Goal: Information Seeking & Learning: Check status

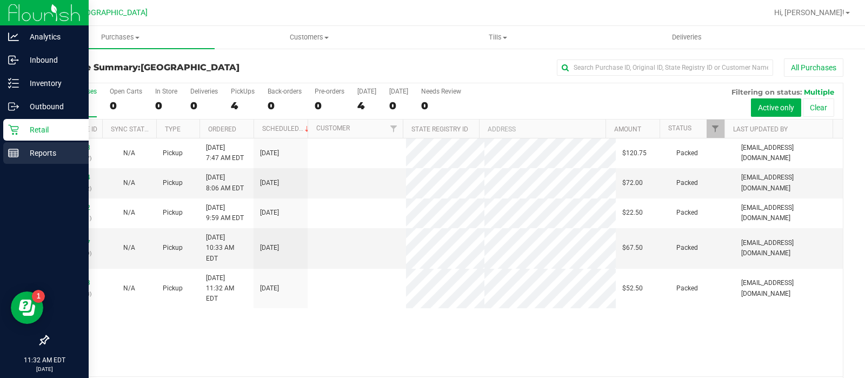
click at [55, 158] on p "Reports" at bounding box center [51, 153] width 65 height 13
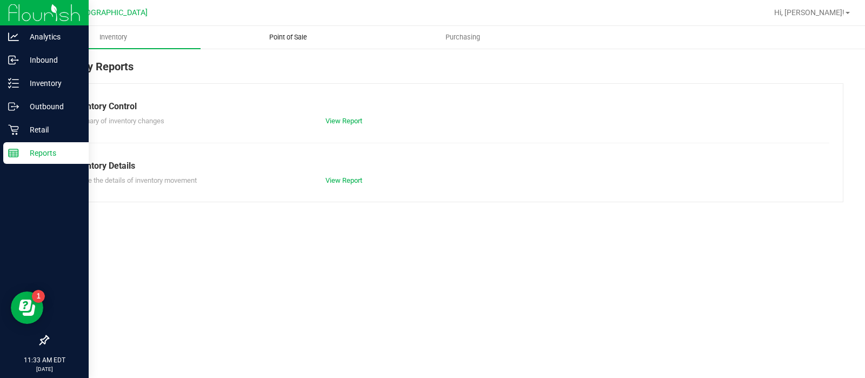
click at [297, 32] on span "Point of Sale" at bounding box center [288, 37] width 67 height 10
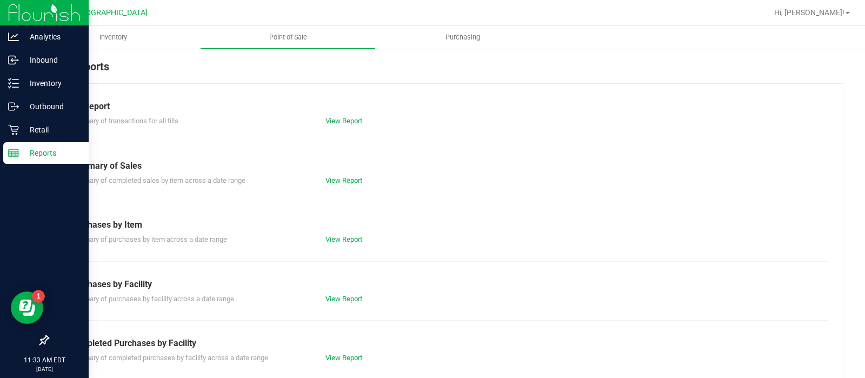
click at [348, 350] on div "Summary of completed purchases by facility across a date range View Report" at bounding box center [446, 357] width 768 height 14
click at [347, 353] on div "View Report" at bounding box center [381, 358] width 128 height 11
click at [344, 356] on link "View Report" at bounding box center [344, 358] width 37 height 8
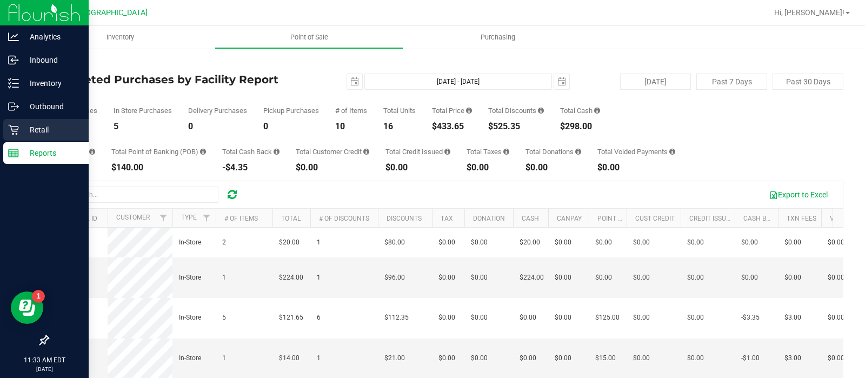
click at [24, 122] on div "Retail" at bounding box center [45, 130] width 85 height 22
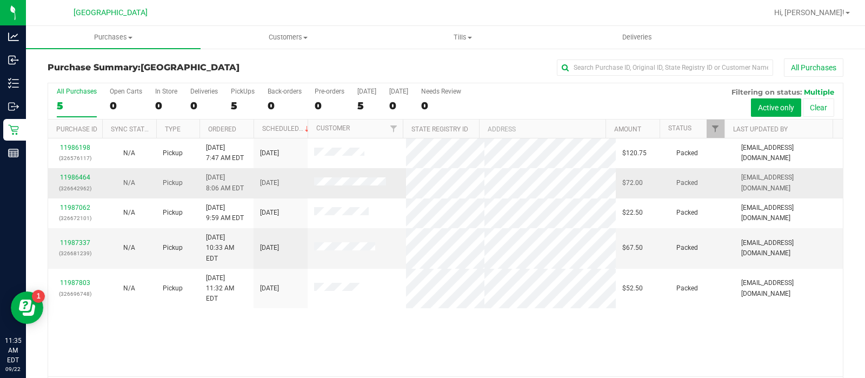
click at [625, 196] on td "$72.00" at bounding box center [643, 183] width 54 height 30
click at [616, 199] on td "$22.50" at bounding box center [643, 214] width 54 height 30
click at [616, 190] on td "$72.00" at bounding box center [643, 183] width 54 height 30
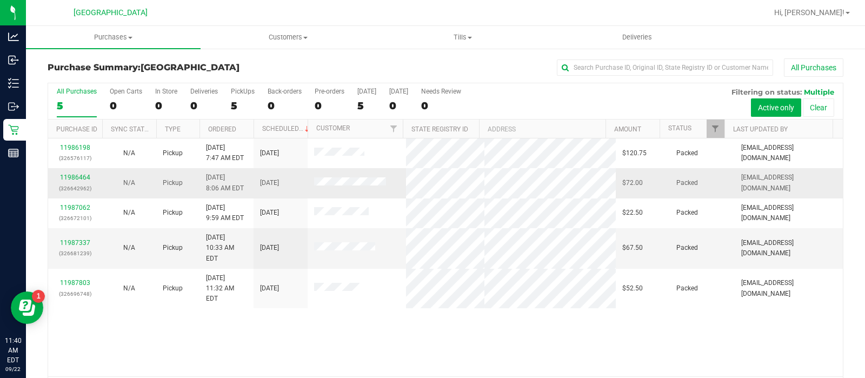
click at [630, 186] on td "$72.00" at bounding box center [643, 183] width 54 height 30
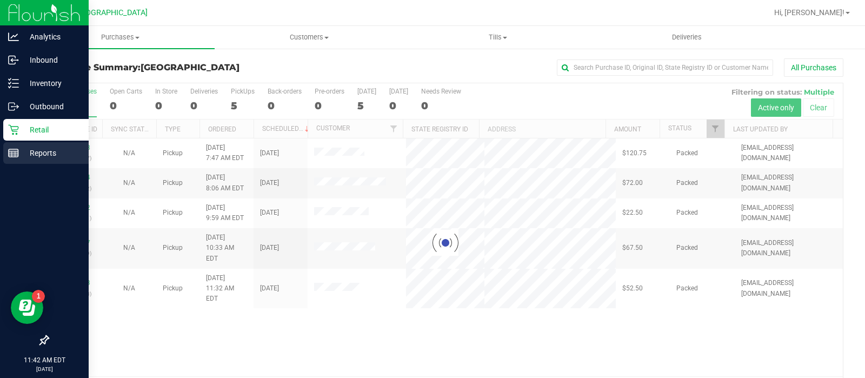
click at [37, 147] on p "Reports" at bounding box center [51, 153] width 65 height 13
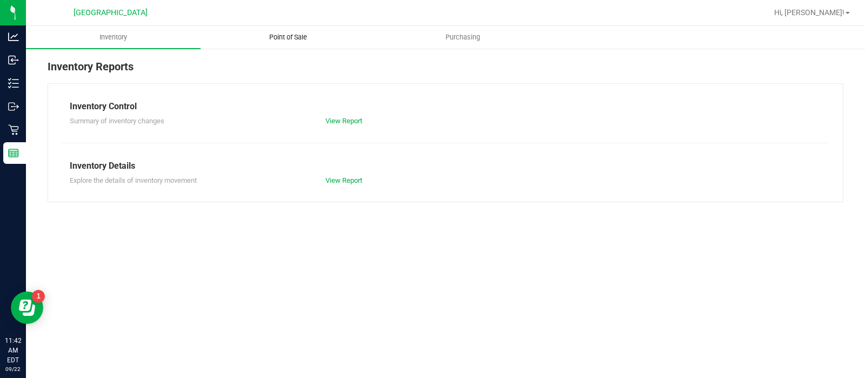
click at [301, 37] on span "Point of Sale" at bounding box center [288, 37] width 67 height 10
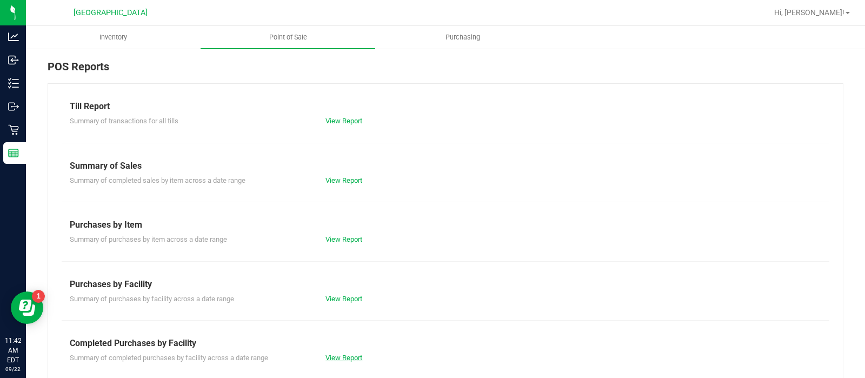
click at [340, 358] on link "View Report" at bounding box center [344, 358] width 37 height 8
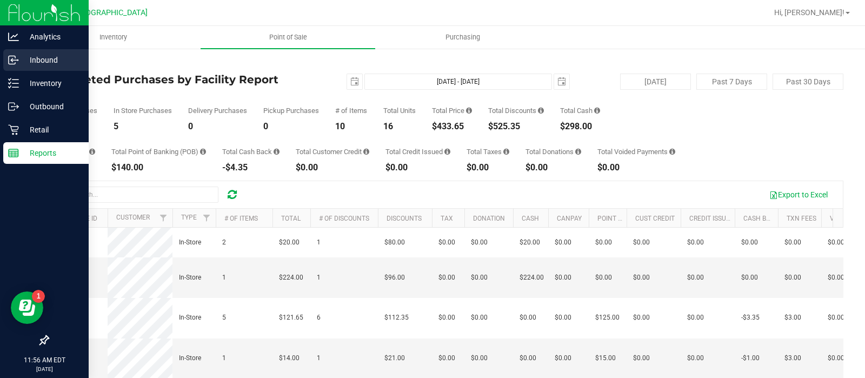
click at [15, 55] on icon at bounding box center [13, 60] width 11 height 11
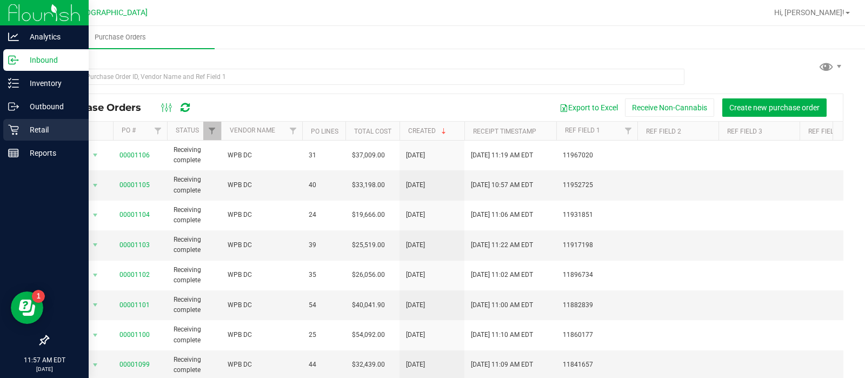
click at [22, 130] on p "Retail" at bounding box center [51, 129] width 65 height 13
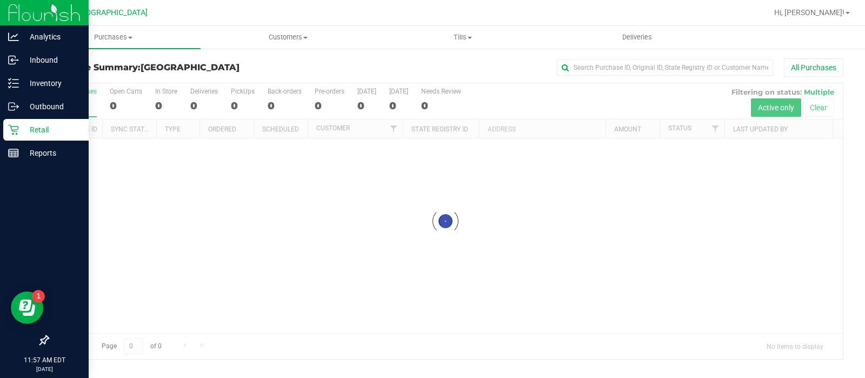
click at [22, 130] on p "Retail" at bounding box center [51, 129] width 65 height 13
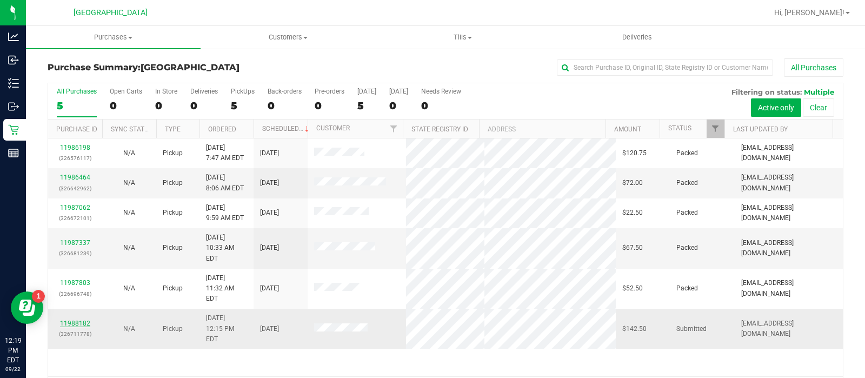
click at [72, 320] on link "11988182" at bounding box center [75, 324] width 30 height 8
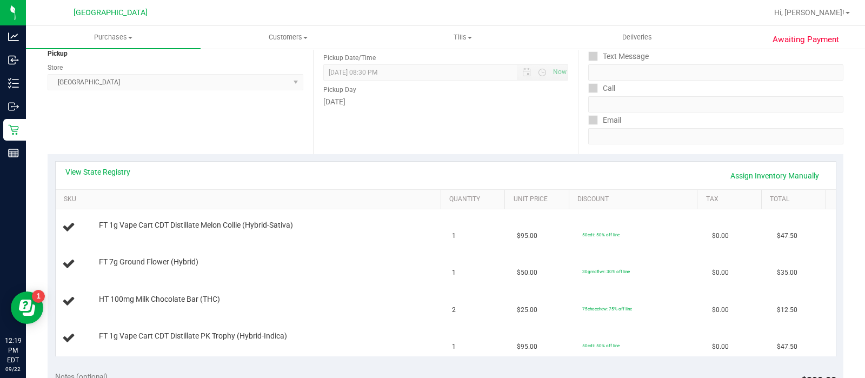
scroll to position [146, 0]
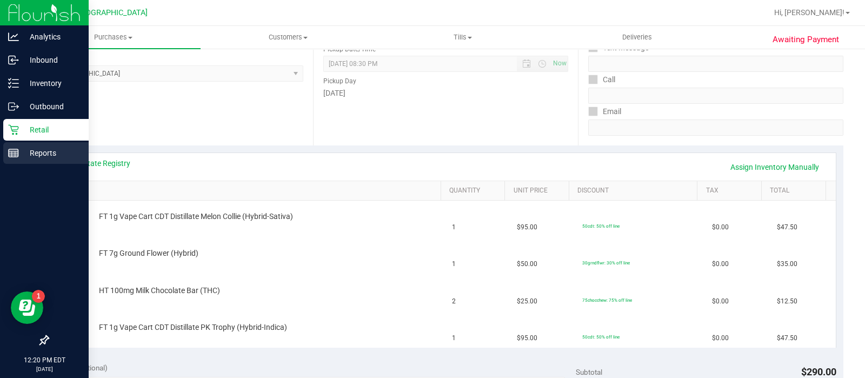
click at [44, 157] on p "Reports" at bounding box center [51, 153] width 65 height 13
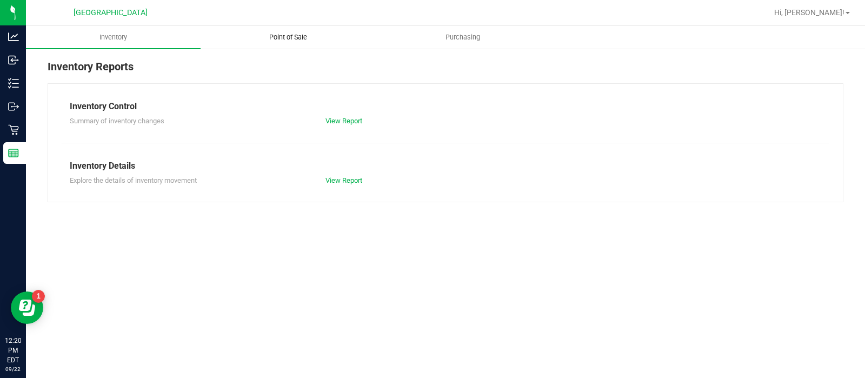
click at [297, 32] on span "Point of Sale" at bounding box center [288, 37] width 67 height 10
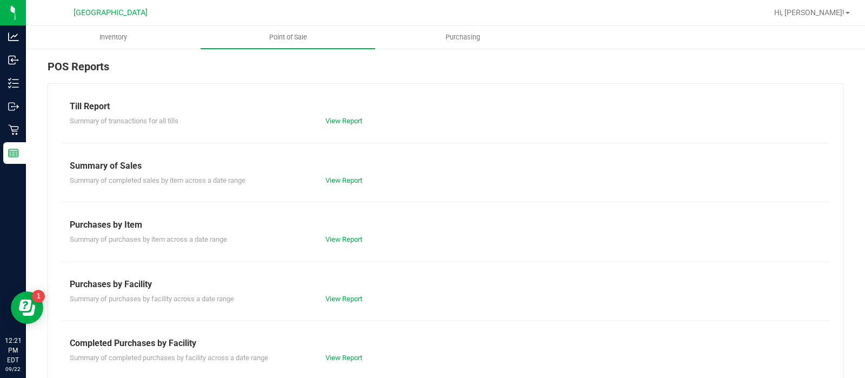
click at [356, 353] on div "View Report" at bounding box center [381, 358] width 128 height 11
click at [354, 354] on link "View Report" at bounding box center [344, 358] width 37 height 8
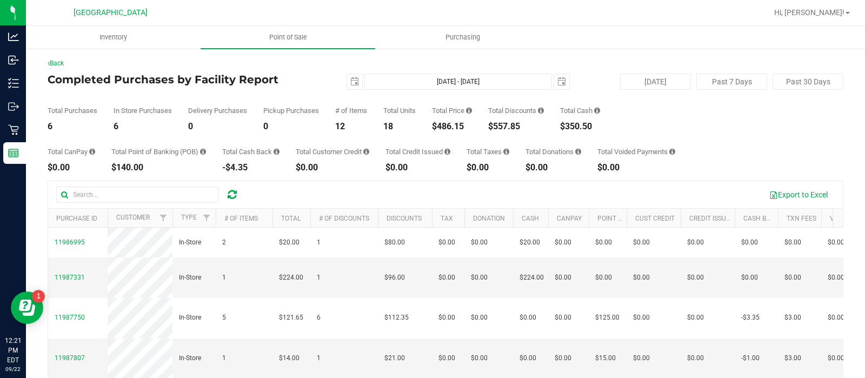
drag, startPoint x: 472, startPoint y: 129, endPoint x: 439, endPoint y: 124, distance: 33.4
click at [439, 124] on div "$486.15" at bounding box center [452, 126] width 40 height 9
click at [473, 133] on div "Total CanPay $0.00 Total Point of Banking (POB) $140.00 Total Cash Back -$4.35 …" at bounding box center [446, 151] width 796 height 41
drag, startPoint x: 532, startPoint y: 125, endPoint x: 493, endPoint y: 125, distance: 38.9
click at [493, 125] on div "$557.85" at bounding box center [516, 126] width 56 height 9
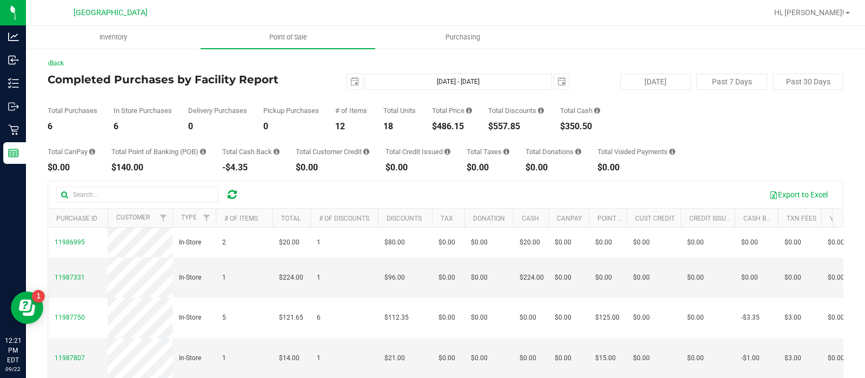
click at [571, 124] on div "$350.50" at bounding box center [580, 126] width 40 height 9
click at [642, 180] on div "Export to Excel Purchase ID Customer Type # of Items Total # of Discounts Disco…" at bounding box center [446, 336] width 796 height 312
click at [637, 163] on div "$0.00" at bounding box center [637, 167] width 78 height 9
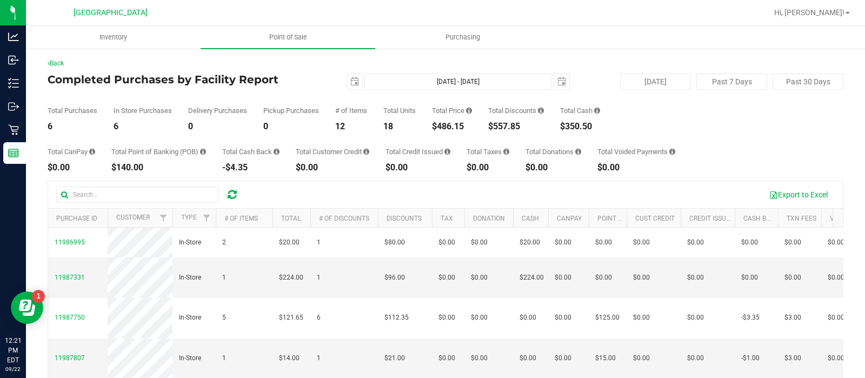
drag, startPoint x: 634, startPoint y: 163, endPoint x: 125, endPoint y: 157, distance: 509.0
click at [125, 157] on div "Total CanPay $0.00 Total Point of Banking (POB) $140.00 Total Cash Back -$4.35 …" at bounding box center [446, 151] width 796 height 41
click at [173, 157] on div "Total Point of Banking (POB) $140.00" at bounding box center [158, 160] width 95 height 24
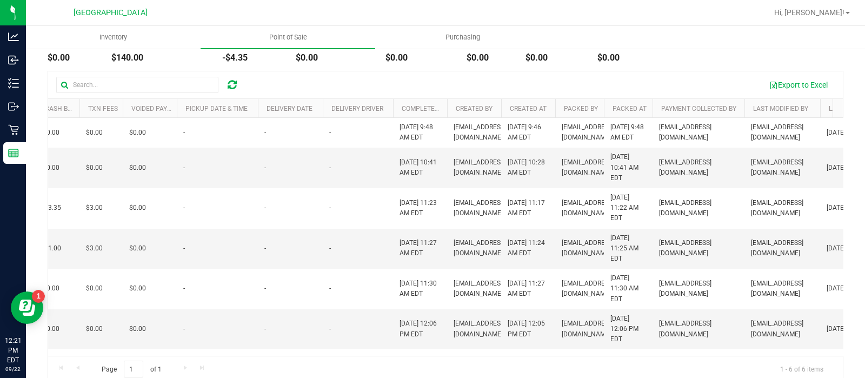
scroll to position [0, 722]
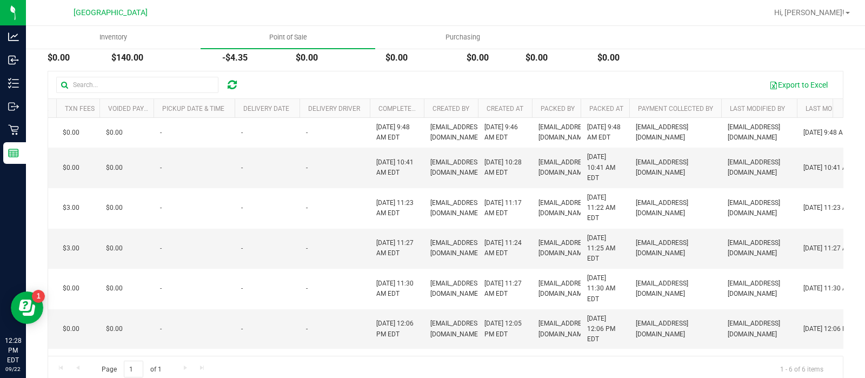
drag, startPoint x: 403, startPoint y: 1, endPoint x: 552, endPoint y: 6, distance: 148.9
click at [552, 6] on div at bounding box center [481, 12] width 574 height 21
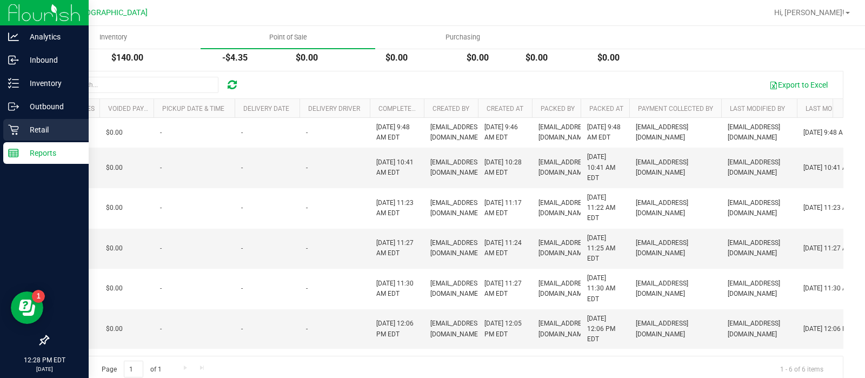
click at [30, 131] on p "Retail" at bounding box center [51, 129] width 65 height 13
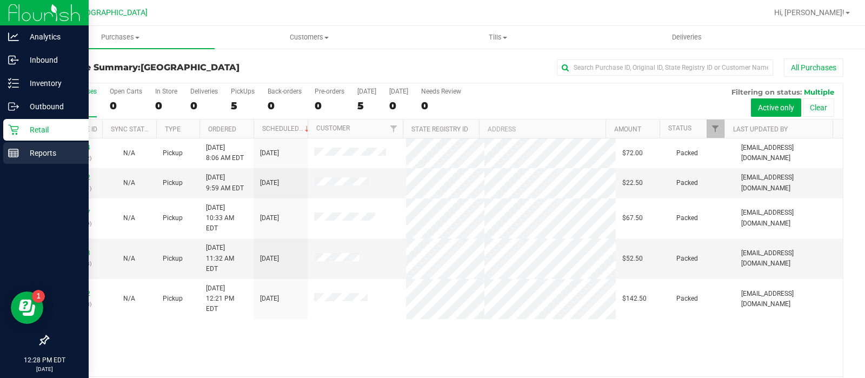
click at [31, 152] on p "Reports" at bounding box center [51, 153] width 65 height 13
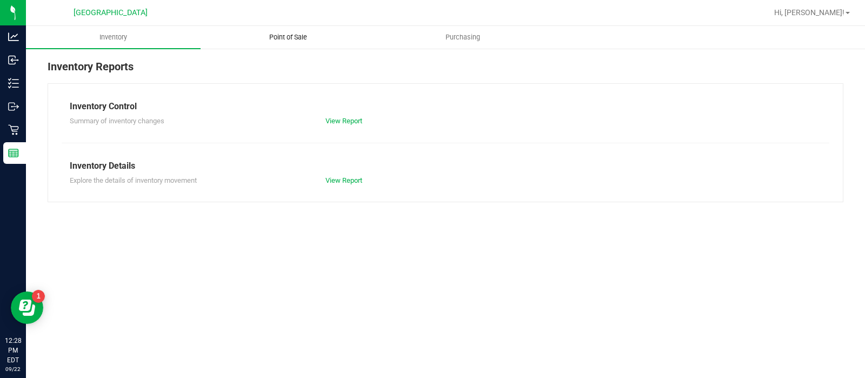
click at [309, 39] on span "Point of Sale" at bounding box center [288, 37] width 67 height 10
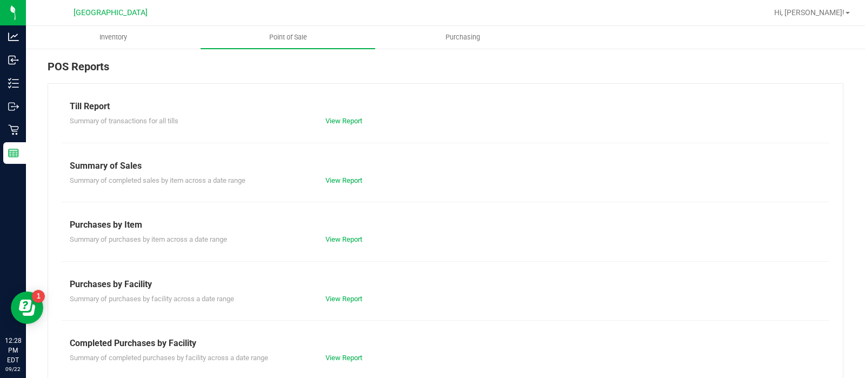
click at [341, 350] on div "Summary of completed purchases by facility across a date range View Report" at bounding box center [446, 357] width 768 height 14
click at [336, 363] on div "Till Report Summary of transactions for all tills View Report Summary of Sales …" at bounding box center [446, 320] width 796 height 474
click at [336, 360] on link "View Report" at bounding box center [344, 358] width 37 height 8
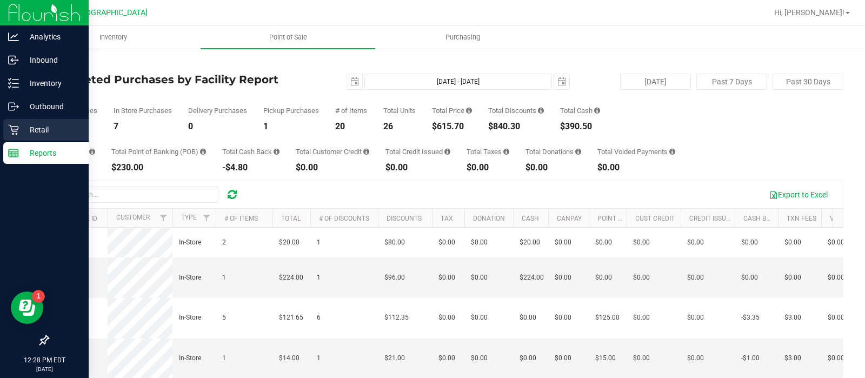
click at [29, 128] on p "Retail" at bounding box center [51, 129] width 65 height 13
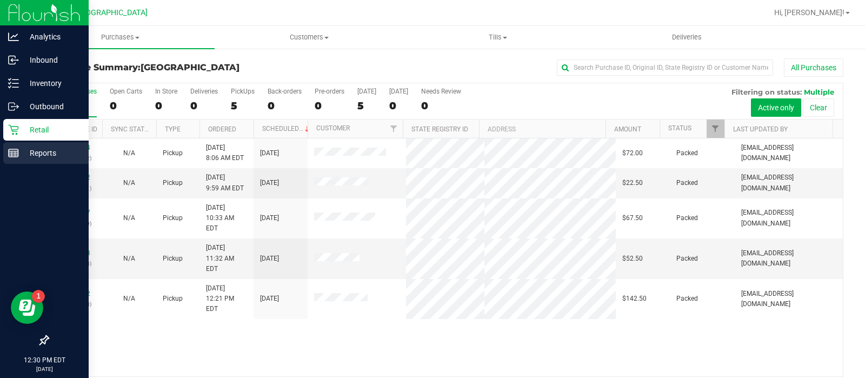
click at [16, 158] on icon at bounding box center [13, 153] width 11 height 11
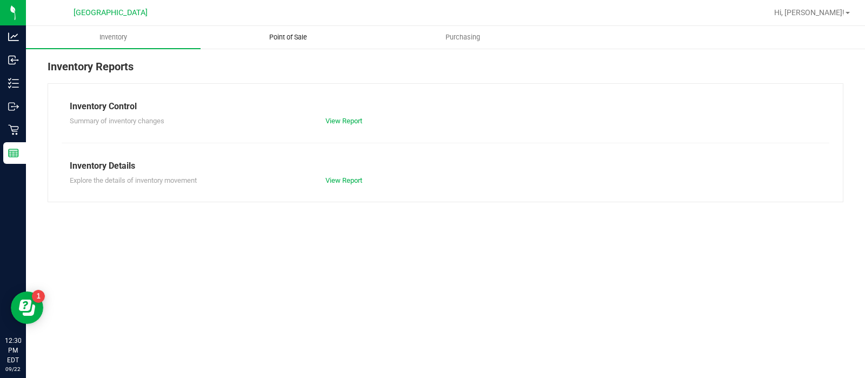
click at [300, 36] on span "Point of Sale" at bounding box center [288, 37] width 67 height 10
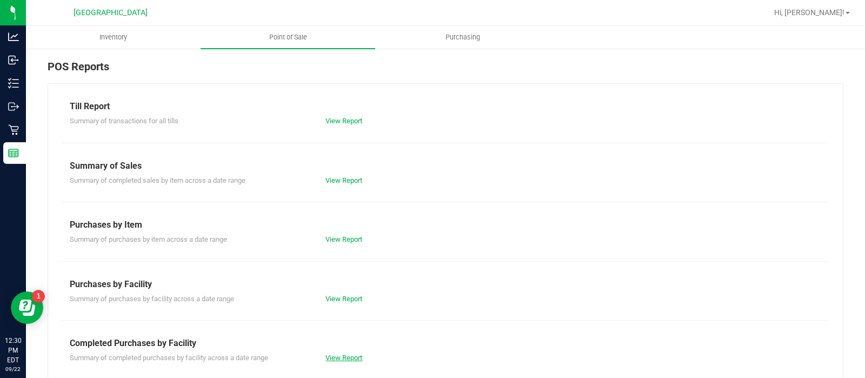
click at [335, 357] on link "View Report" at bounding box center [344, 358] width 37 height 8
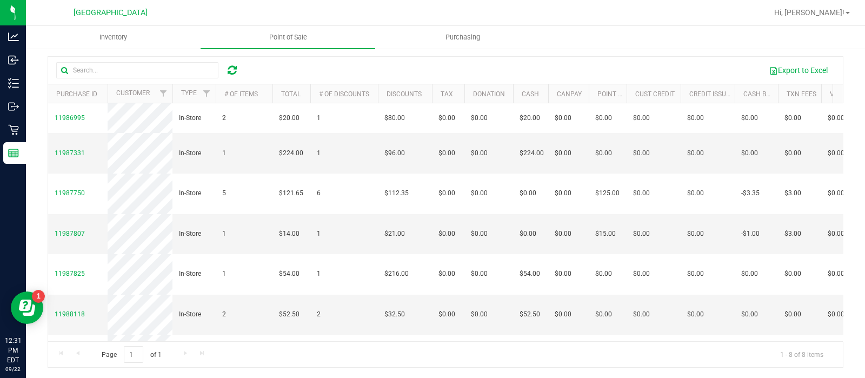
scroll to position [83, 0]
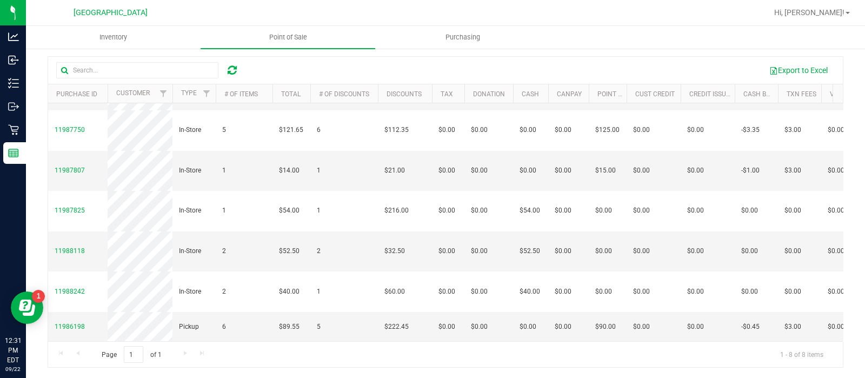
click at [378, 341] on div "Page 1 of 1 1 - 8 of 8 items" at bounding box center [445, 354] width 795 height 26
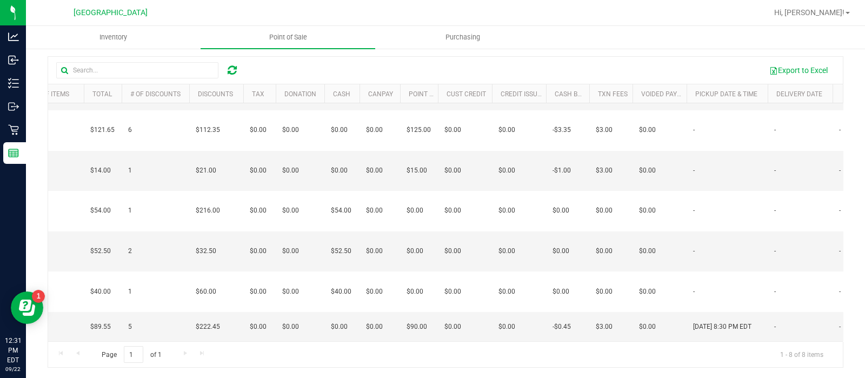
scroll to position [0, 0]
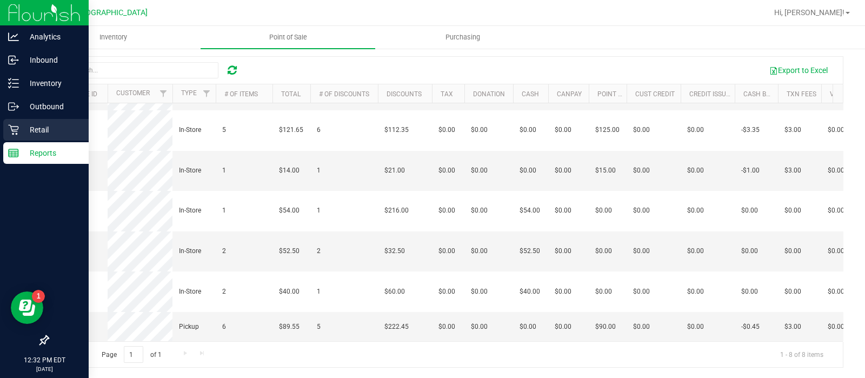
click at [17, 127] on icon at bounding box center [13, 130] width 10 height 10
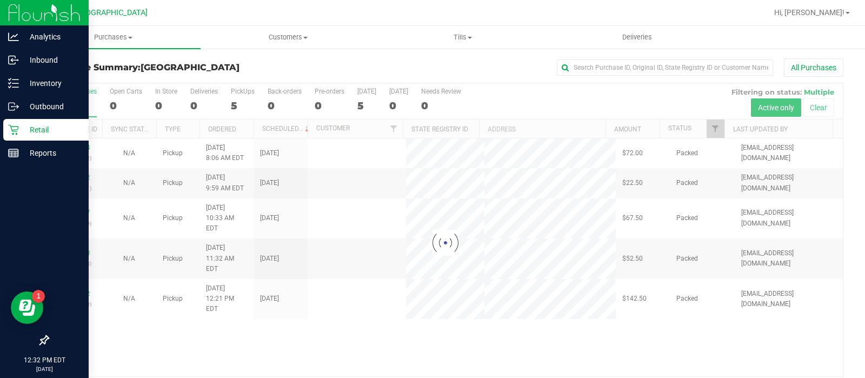
click at [17, 127] on icon at bounding box center [13, 130] width 10 height 10
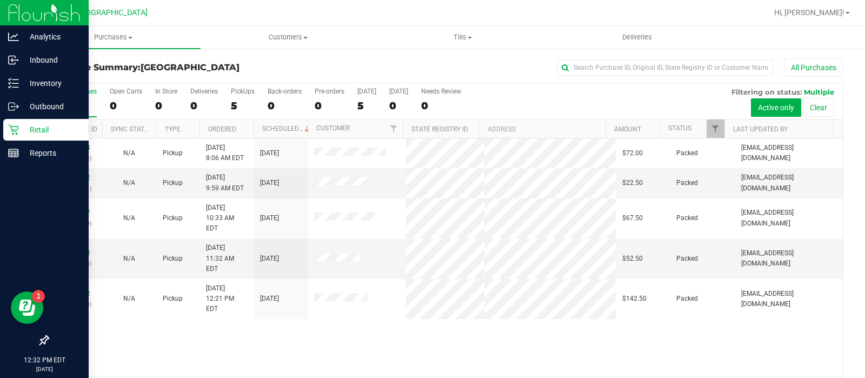
click at [48, 137] on div "Retail" at bounding box center [45, 130] width 85 height 22
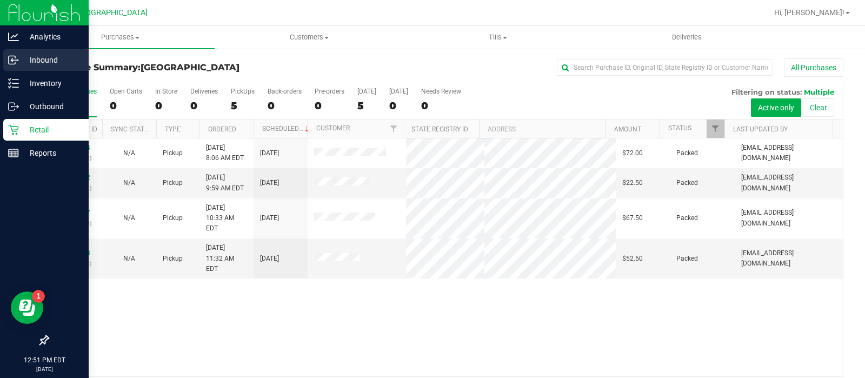
click at [37, 67] on div "Inbound" at bounding box center [45, 60] width 85 height 22
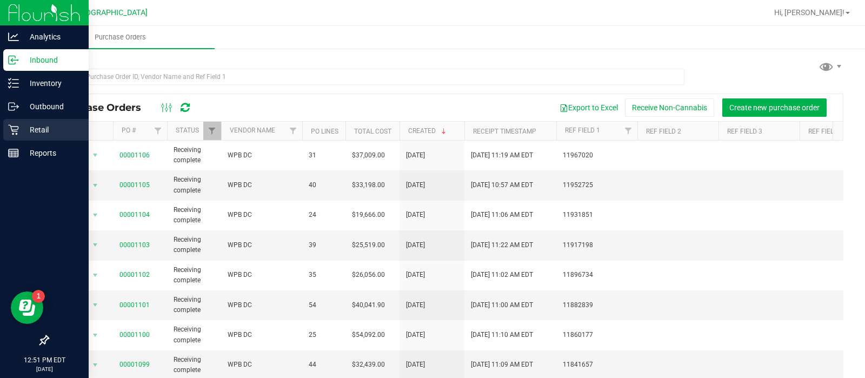
click at [25, 128] on p "Retail" at bounding box center [51, 129] width 65 height 13
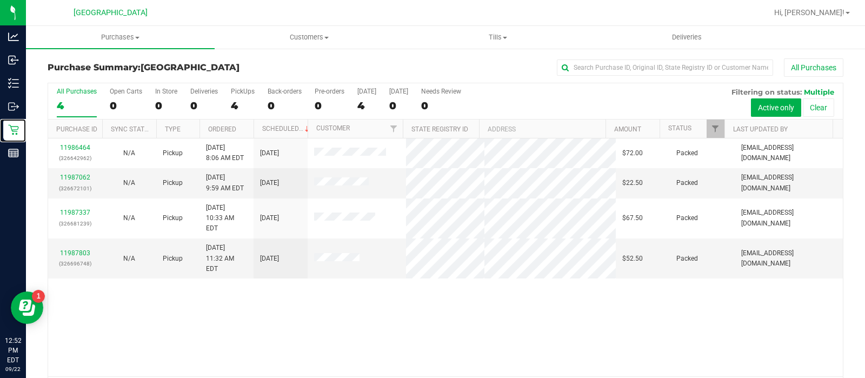
scroll to position [35, 0]
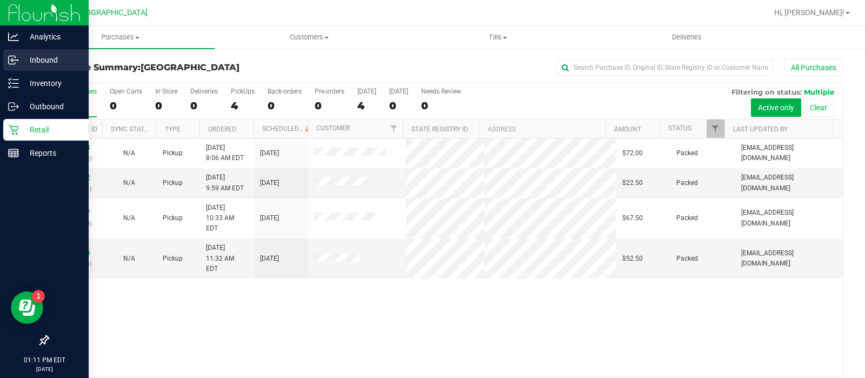
click at [40, 58] on p "Inbound" at bounding box center [51, 60] width 65 height 13
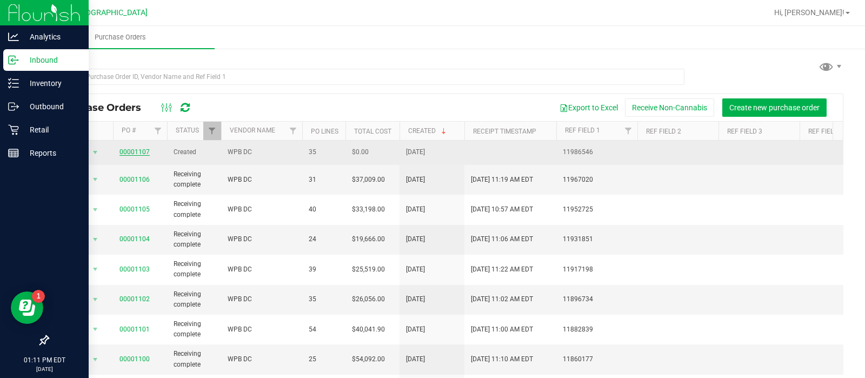
click at [141, 155] on link "00001107" at bounding box center [135, 152] width 30 height 8
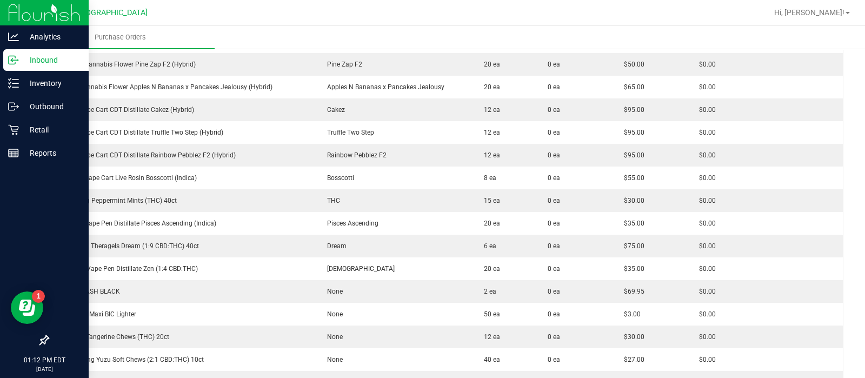
scroll to position [415, 0]
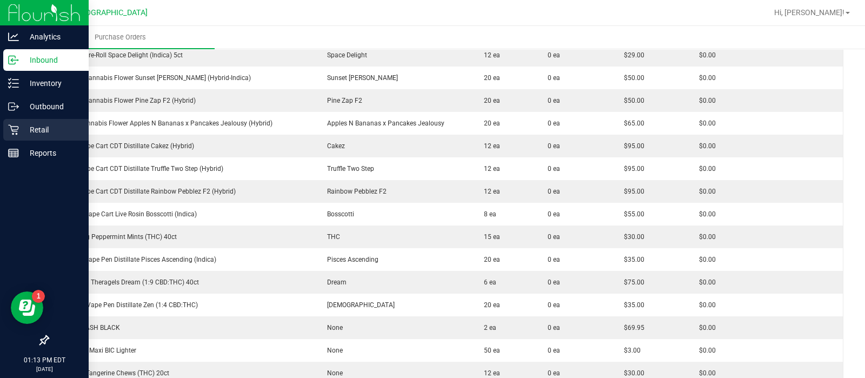
click at [35, 133] on p "Retail" at bounding box center [51, 129] width 65 height 13
